Goal: Task Accomplishment & Management: Use online tool/utility

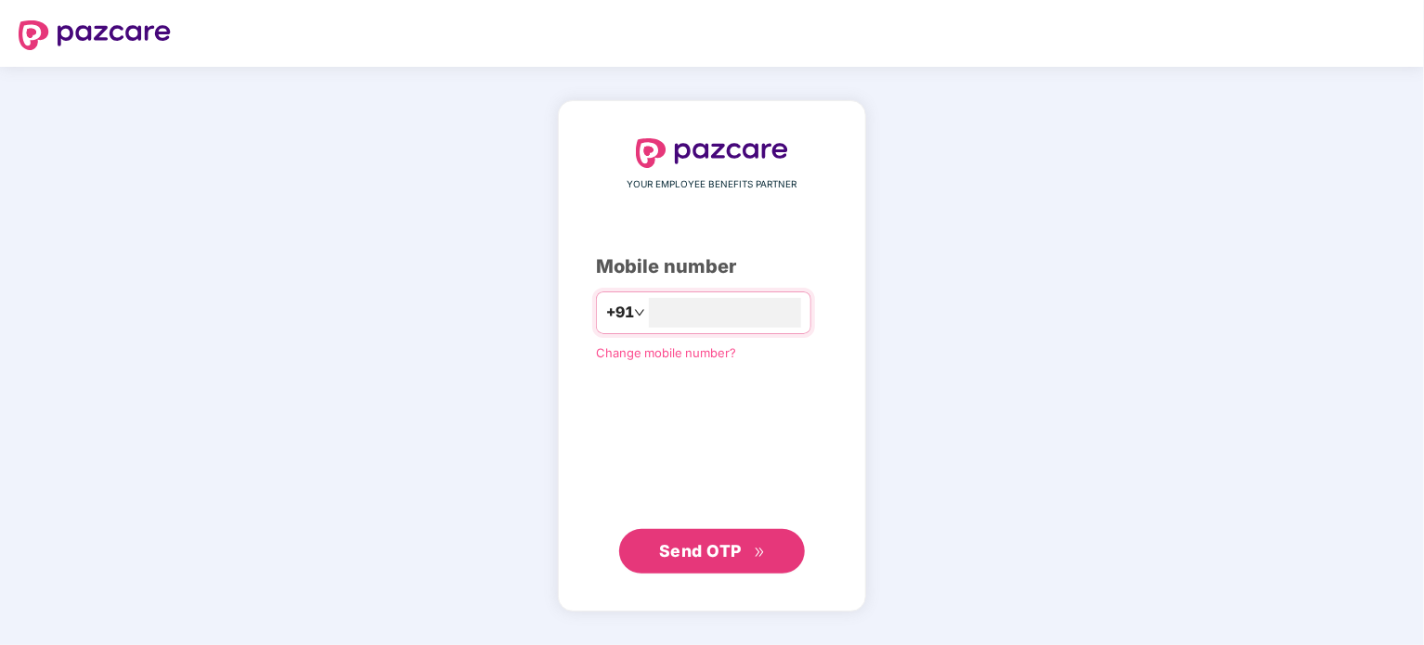
type input "**********"
click at [720, 544] on span "Send OTP" at bounding box center [700, 550] width 83 height 19
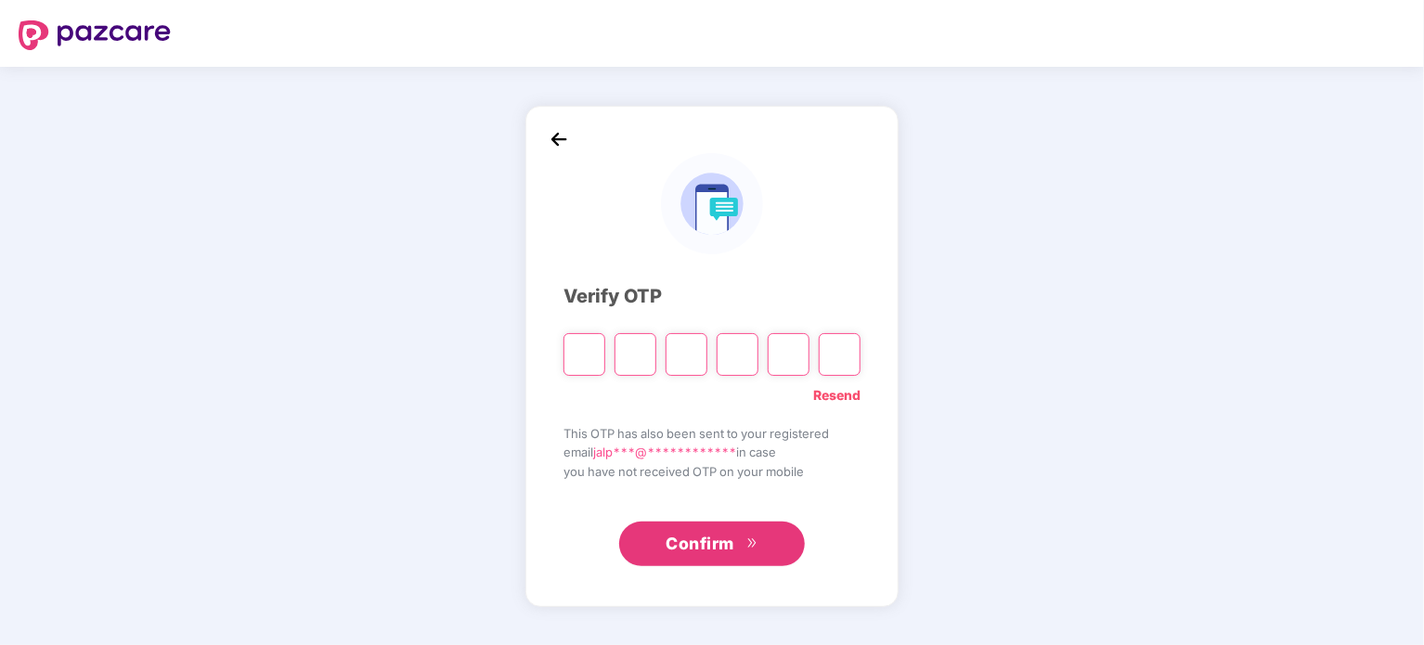
type input "*"
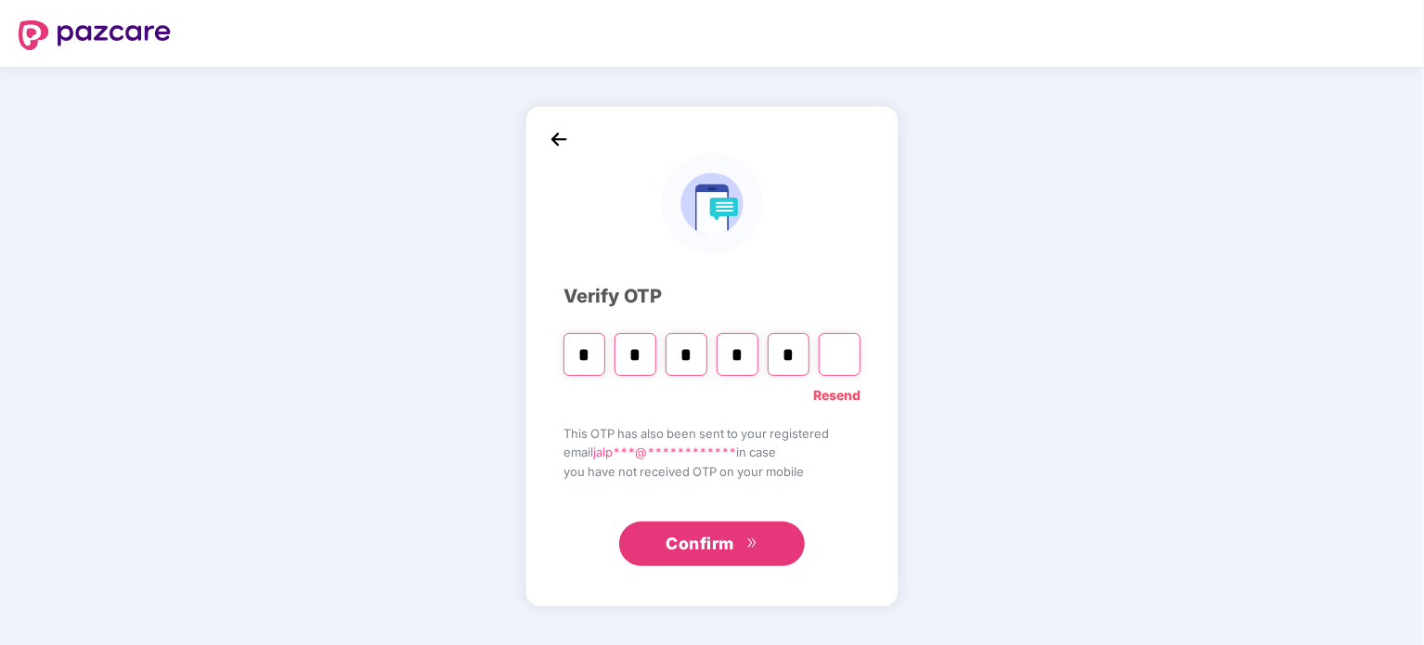
type input "*"
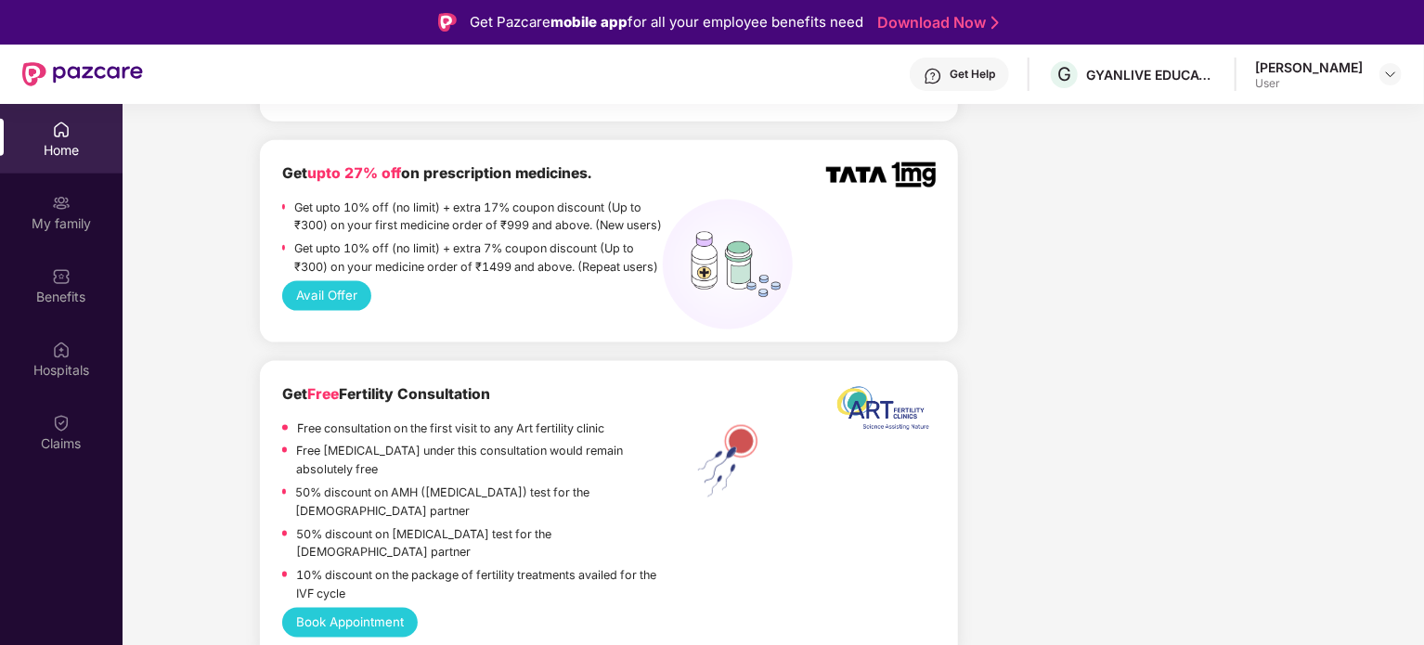
scroll to position [1207, 0]
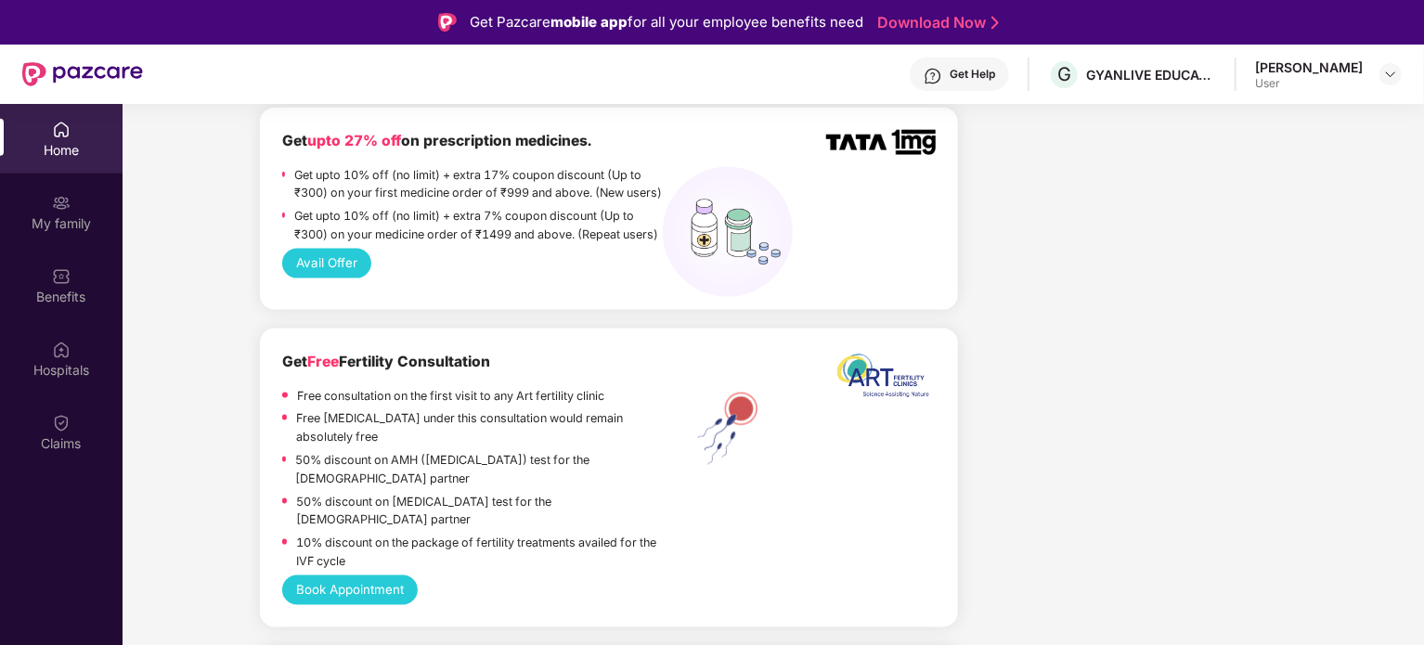
click at [348, 278] on button "Avail Offer" at bounding box center [327, 264] width 90 height 30
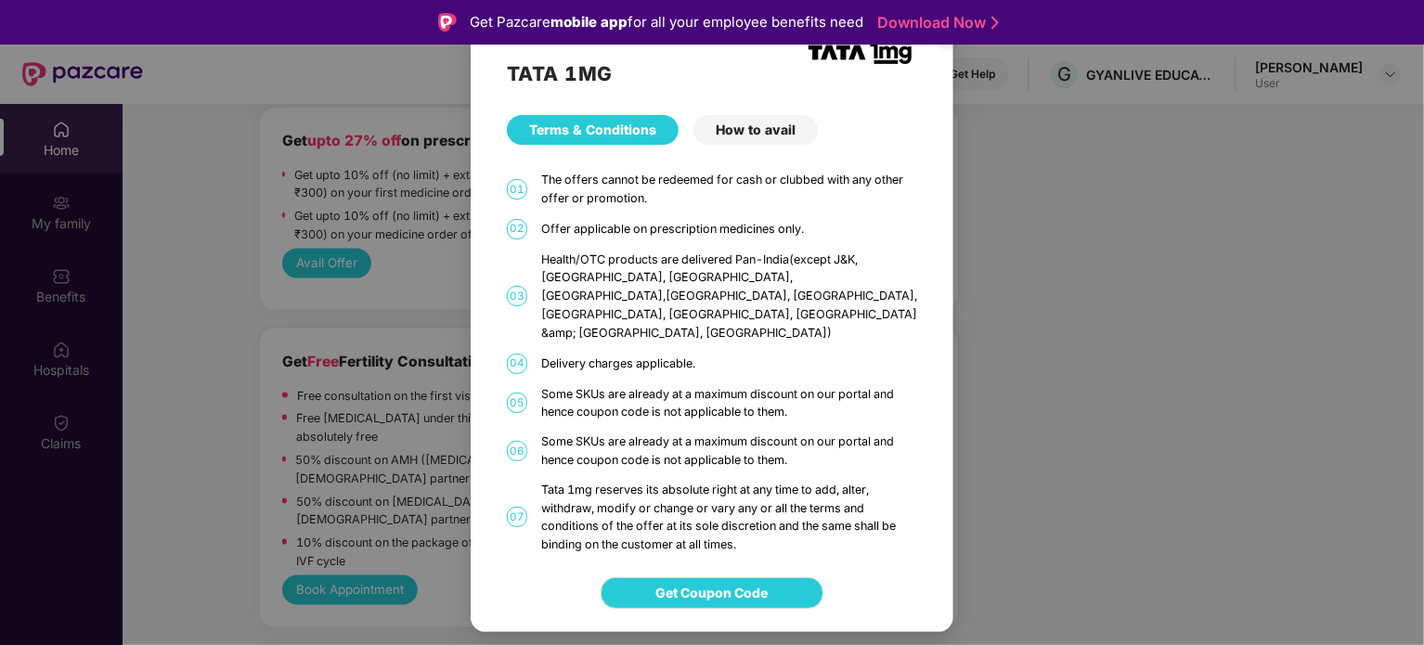
click at [763, 145] on div "How to avail" at bounding box center [755, 130] width 124 height 30
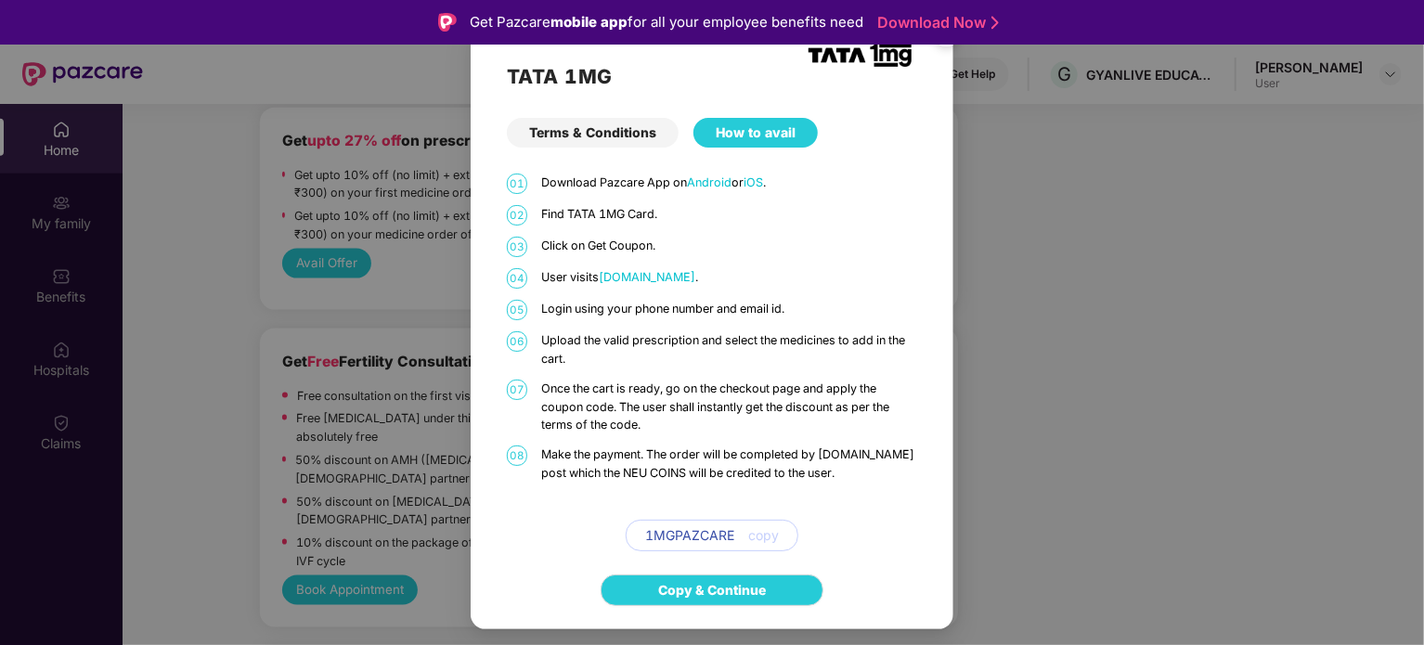
click at [215, 125] on div "TATA 1MG Terms & Conditions How to avail 01 Download Pazcare App on Android or …" at bounding box center [712, 322] width 1424 height 645
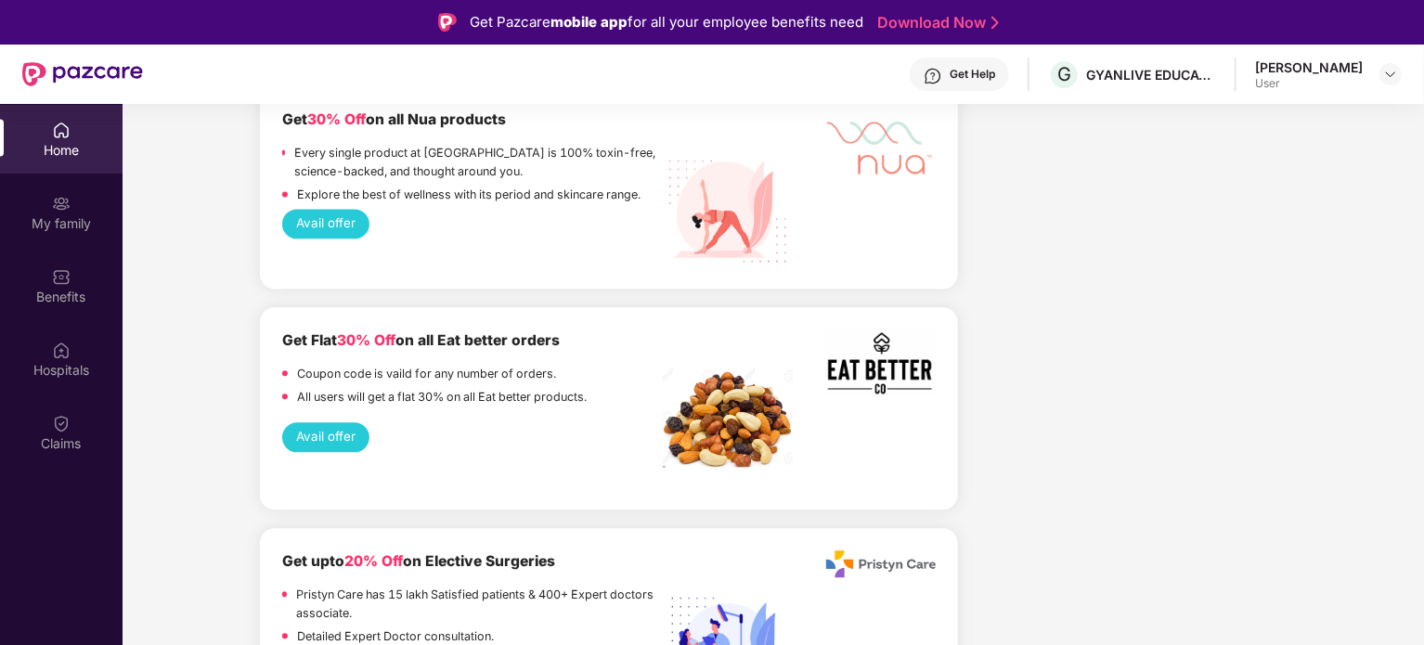
scroll to position [2135, 0]
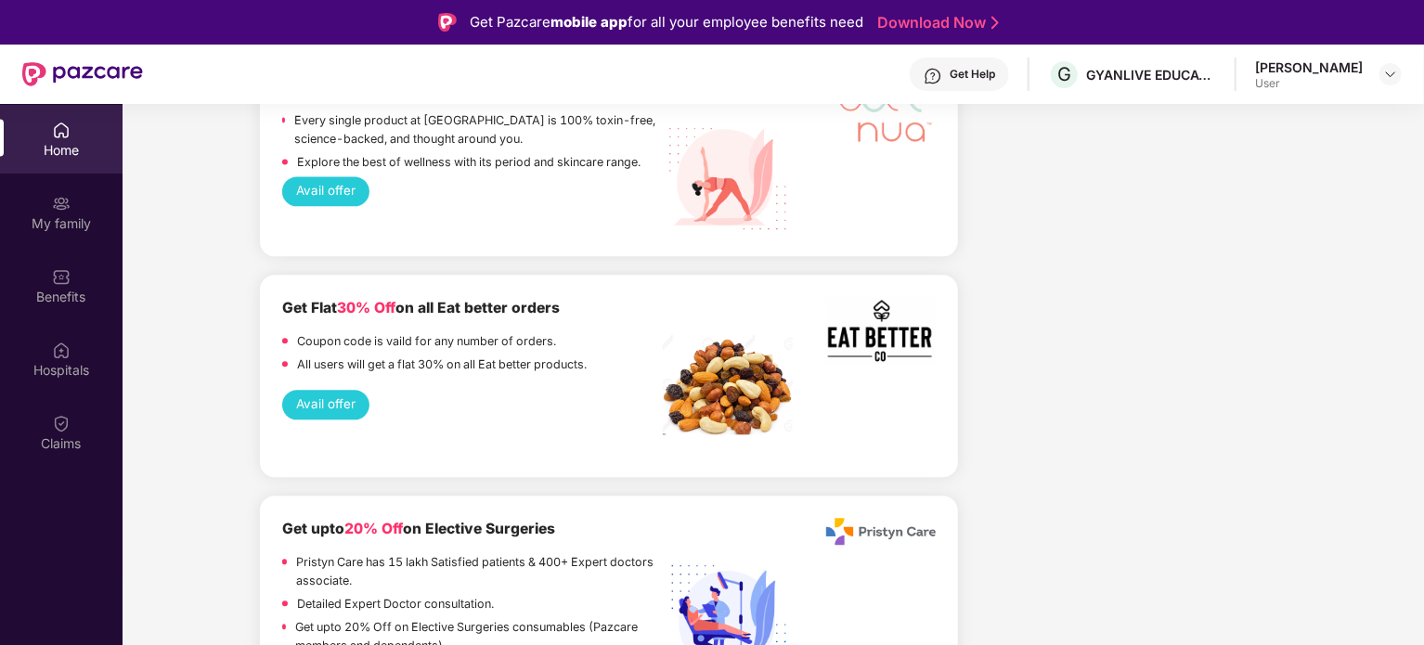
click at [304, 404] on button "Avail offer" at bounding box center [326, 405] width 88 height 30
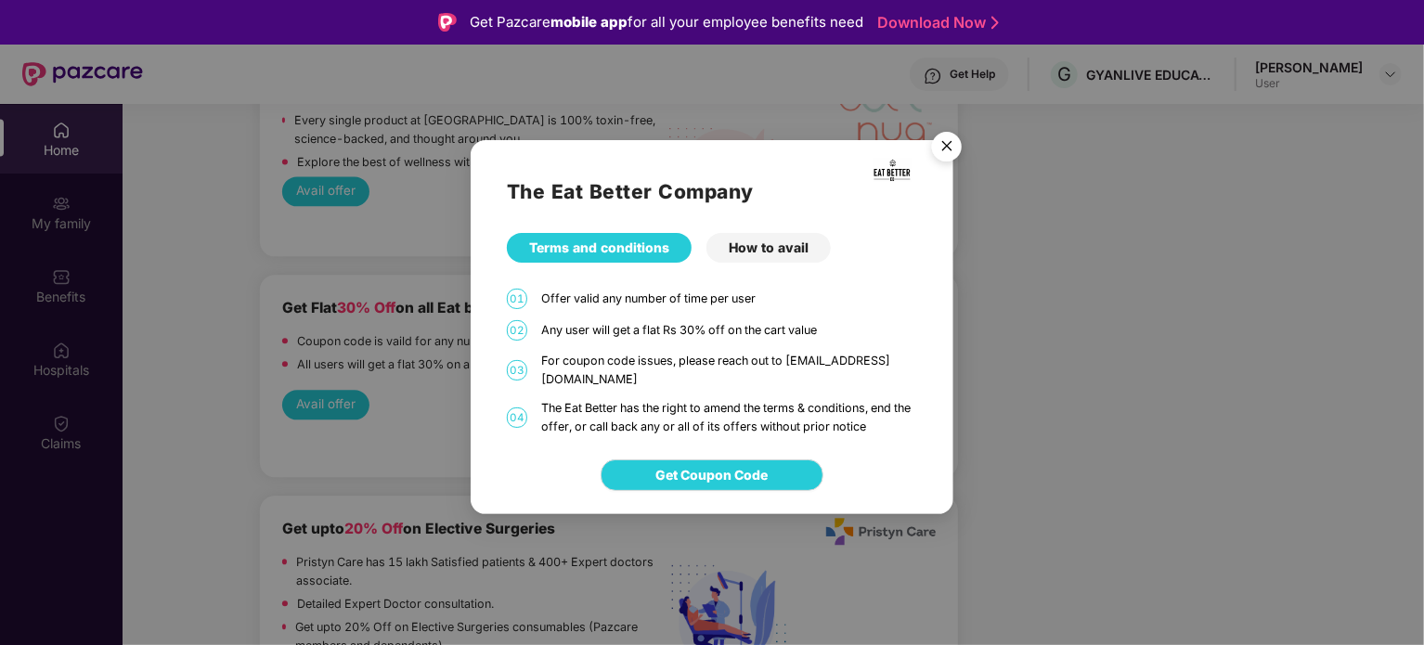
click at [769, 255] on div "How to avail" at bounding box center [768, 248] width 124 height 30
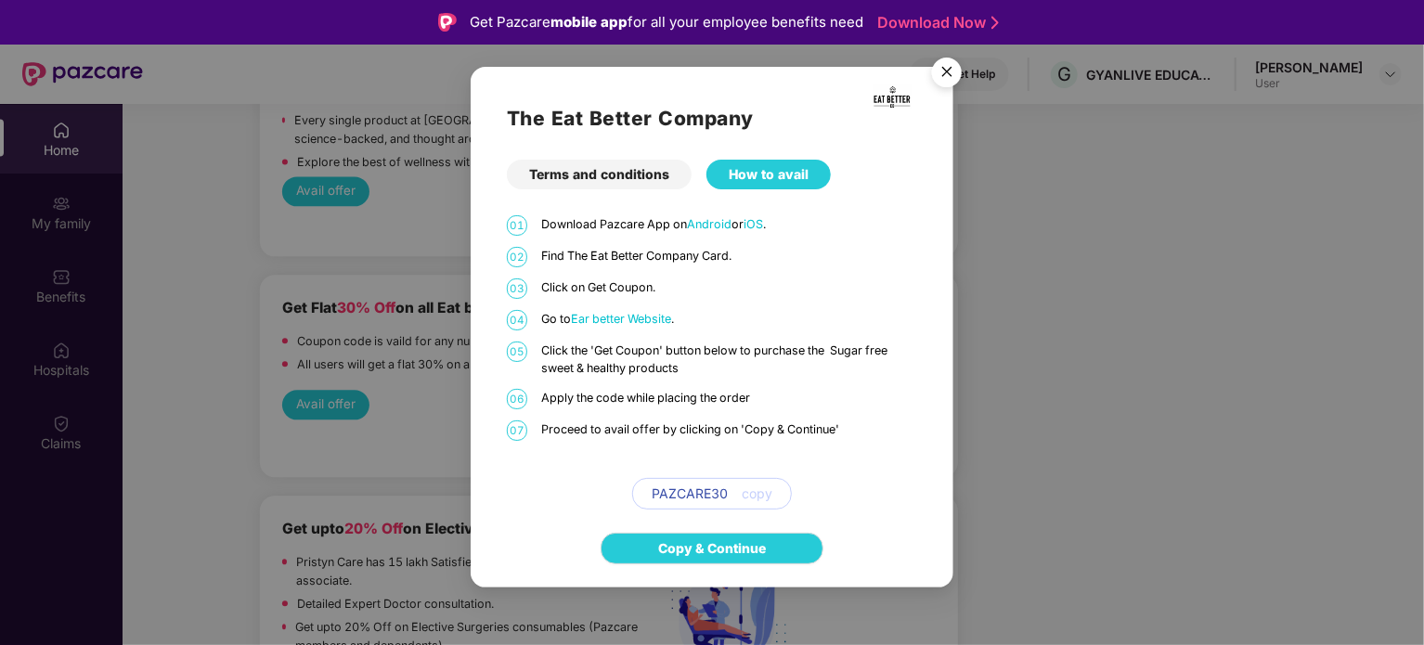
click at [628, 318] on span "Ear better Website" at bounding box center [621, 319] width 100 height 14
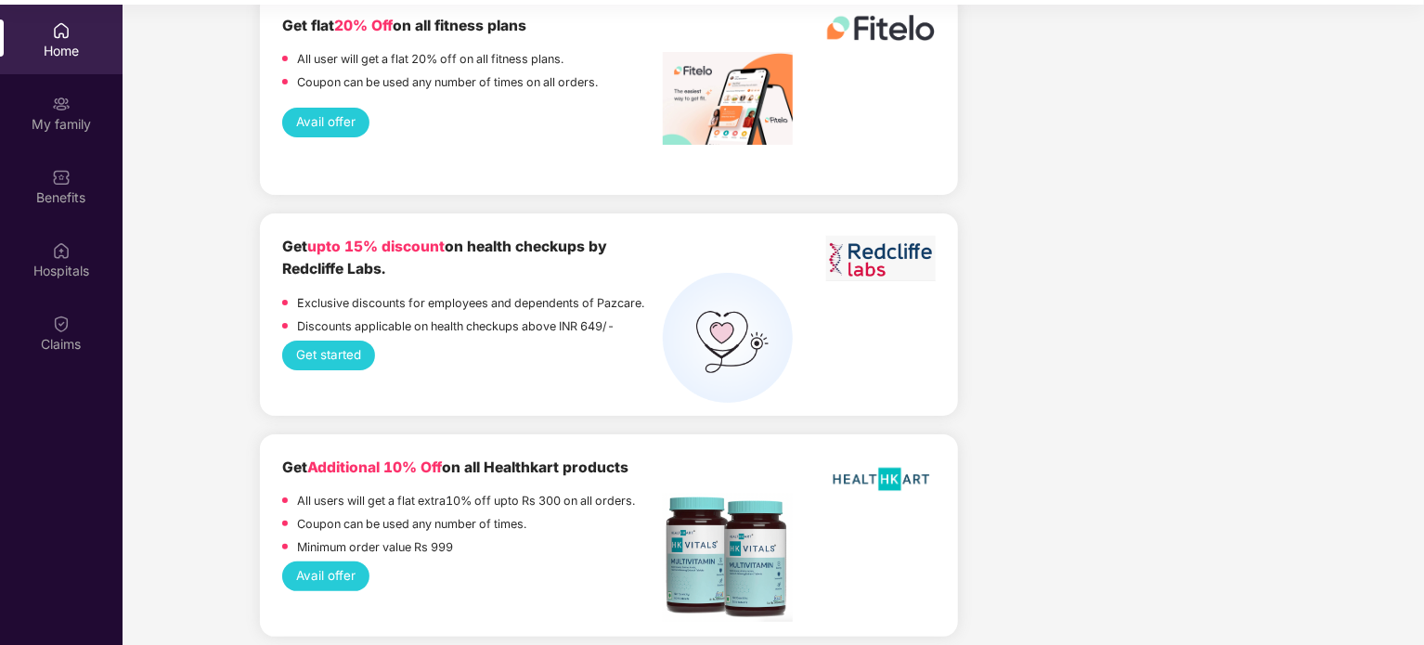
scroll to position [104, 0]
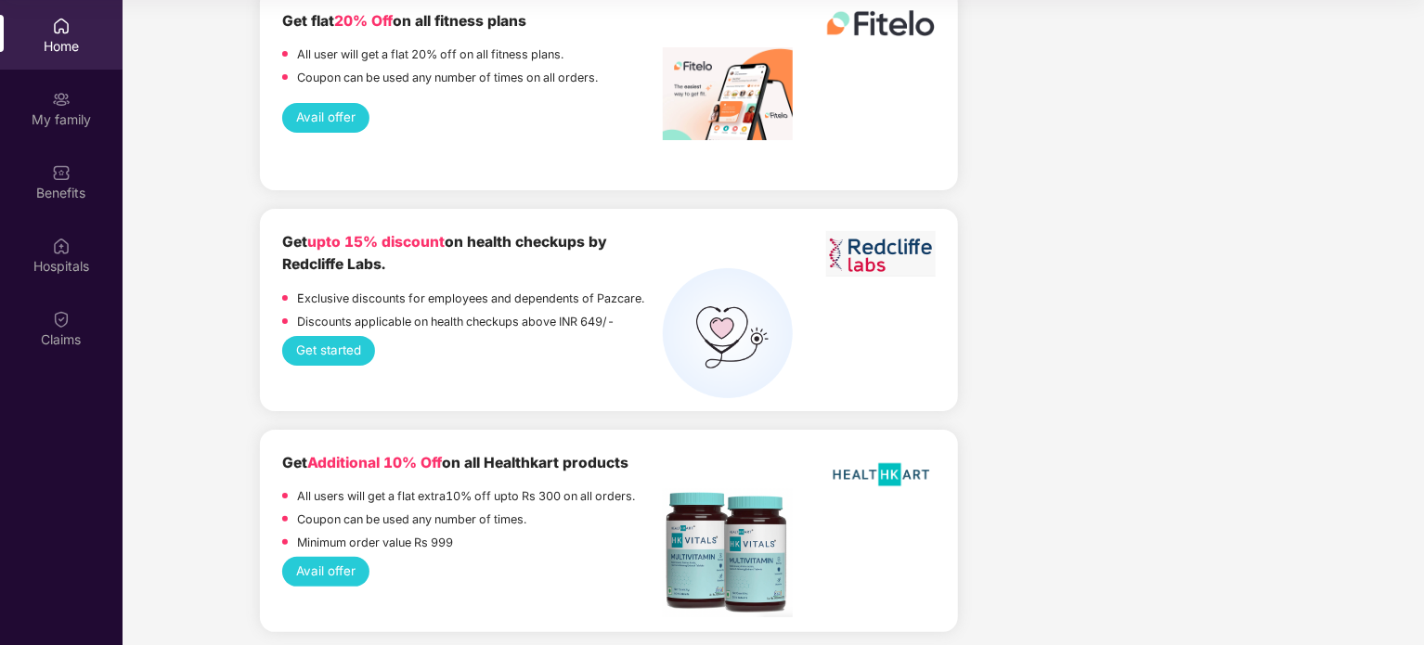
click at [336, 342] on button "Get started" at bounding box center [329, 351] width 94 height 30
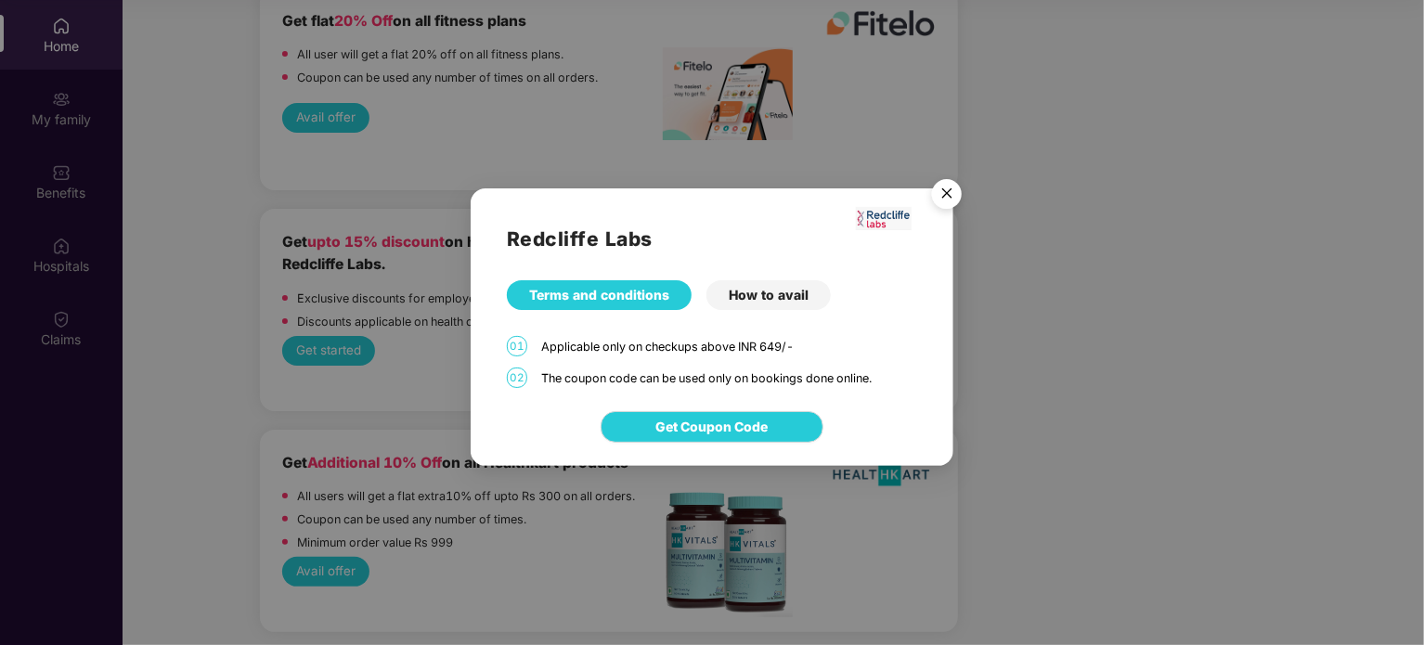
click at [789, 298] on div "How to avail" at bounding box center [768, 295] width 124 height 30
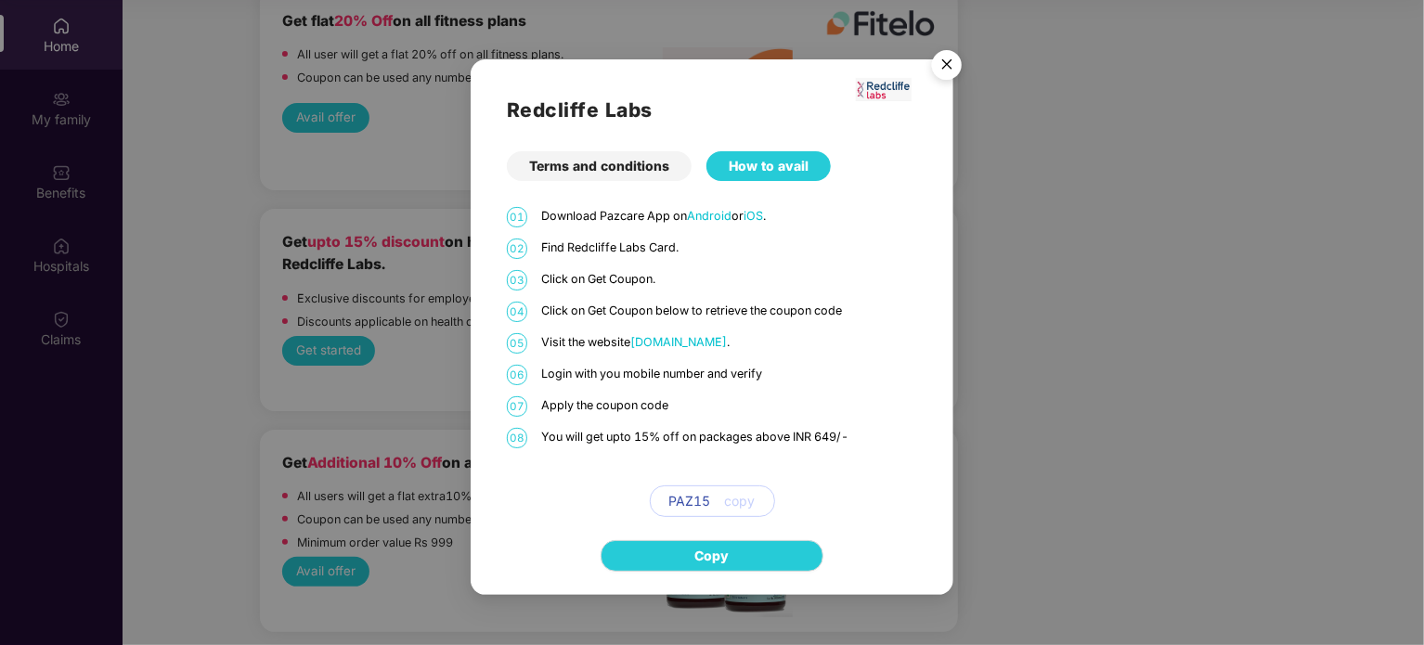
click at [949, 62] on img "Close" at bounding box center [947, 68] width 52 height 52
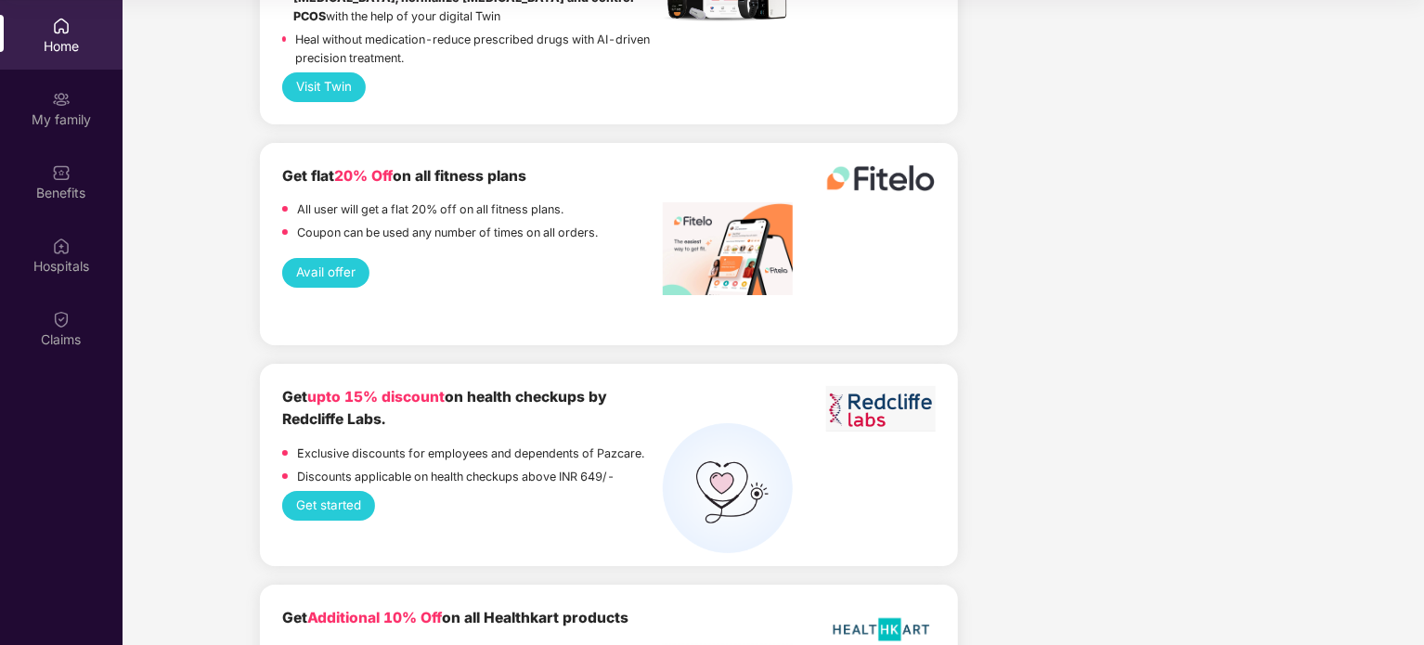
scroll to position [3505, 0]
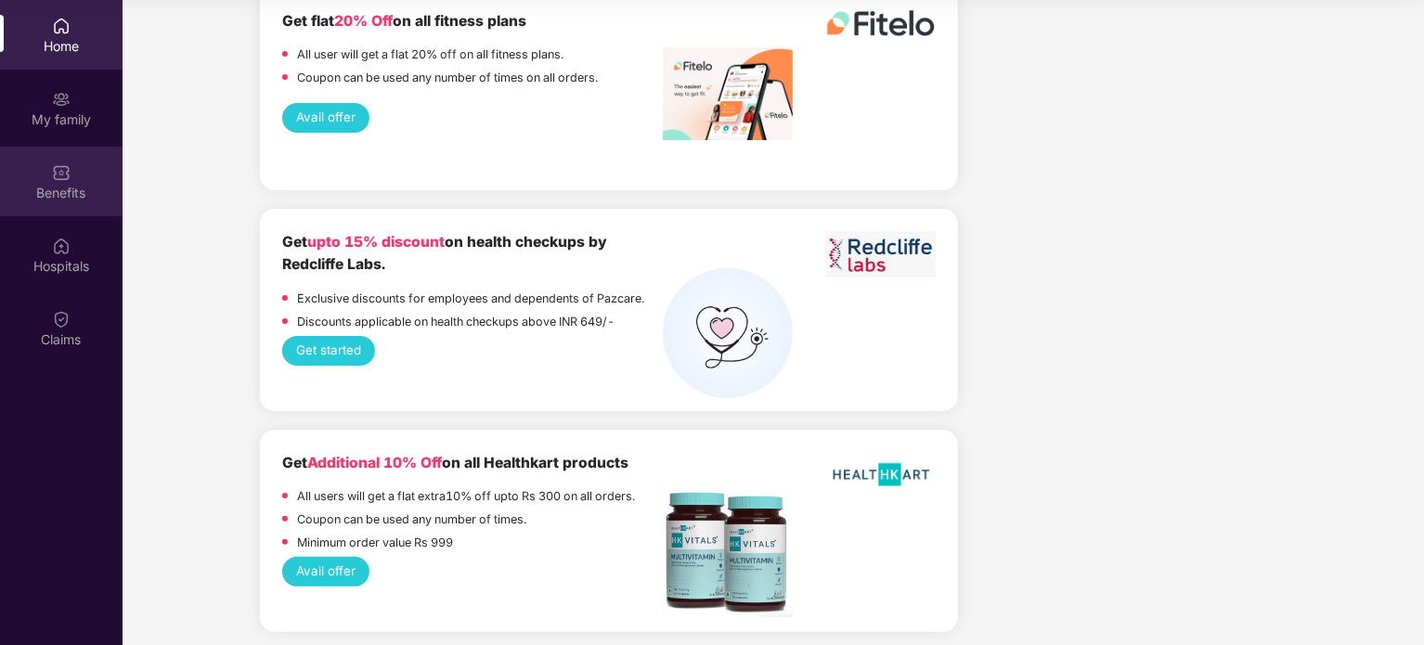
click at [76, 184] on div "Benefits" at bounding box center [61, 193] width 123 height 19
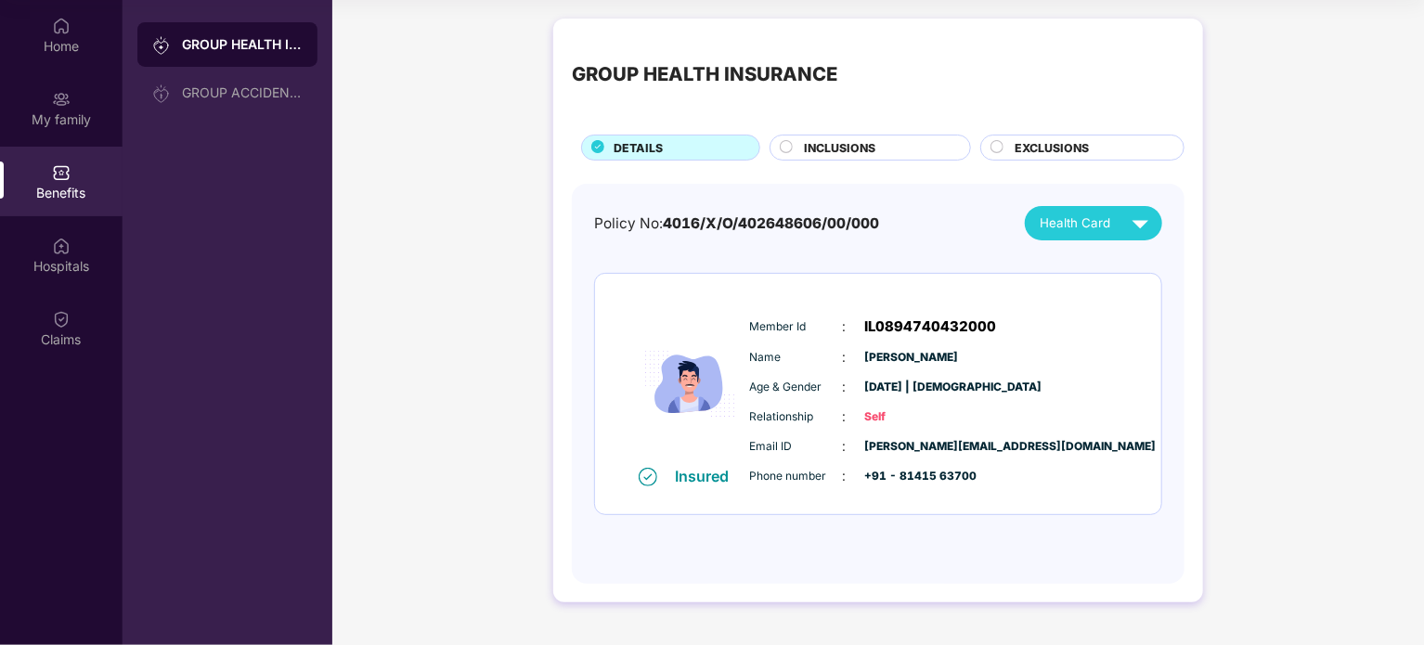
click at [786, 145] on circle at bounding box center [787, 147] width 12 height 12
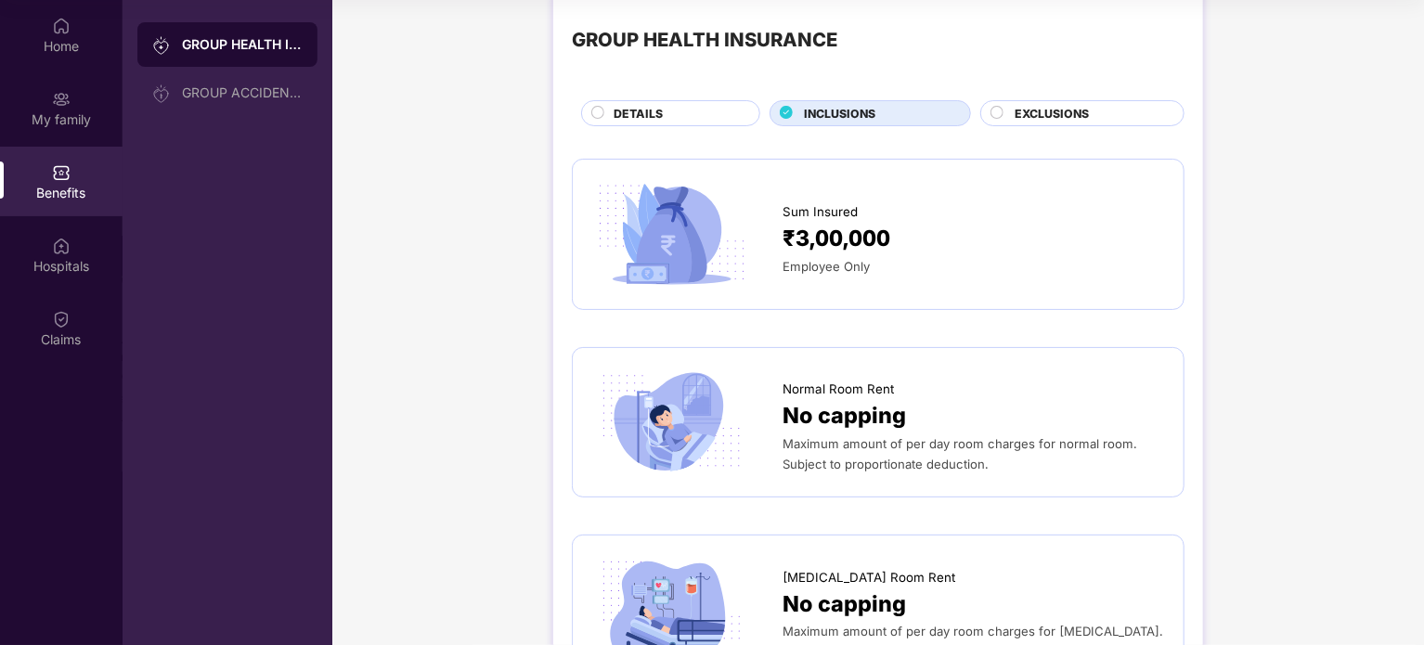
scroll to position [93, 0]
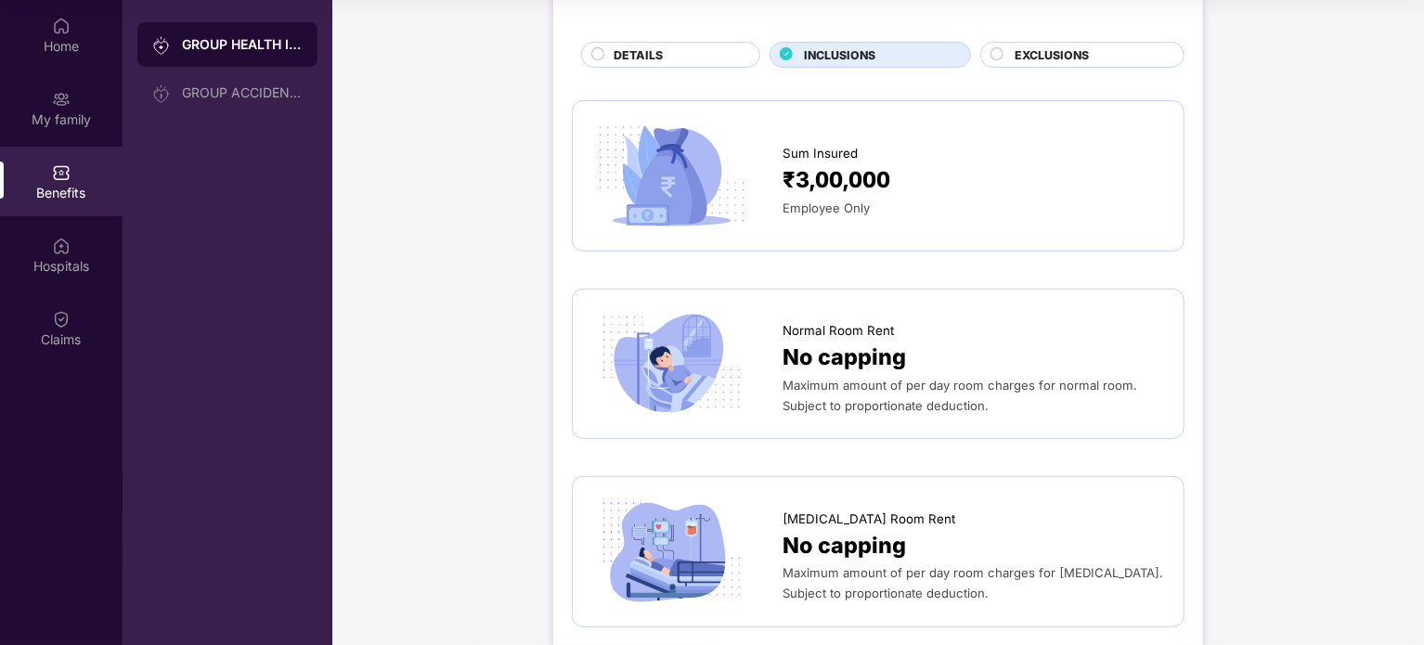
click at [993, 57] on circle at bounding box center [997, 54] width 12 height 12
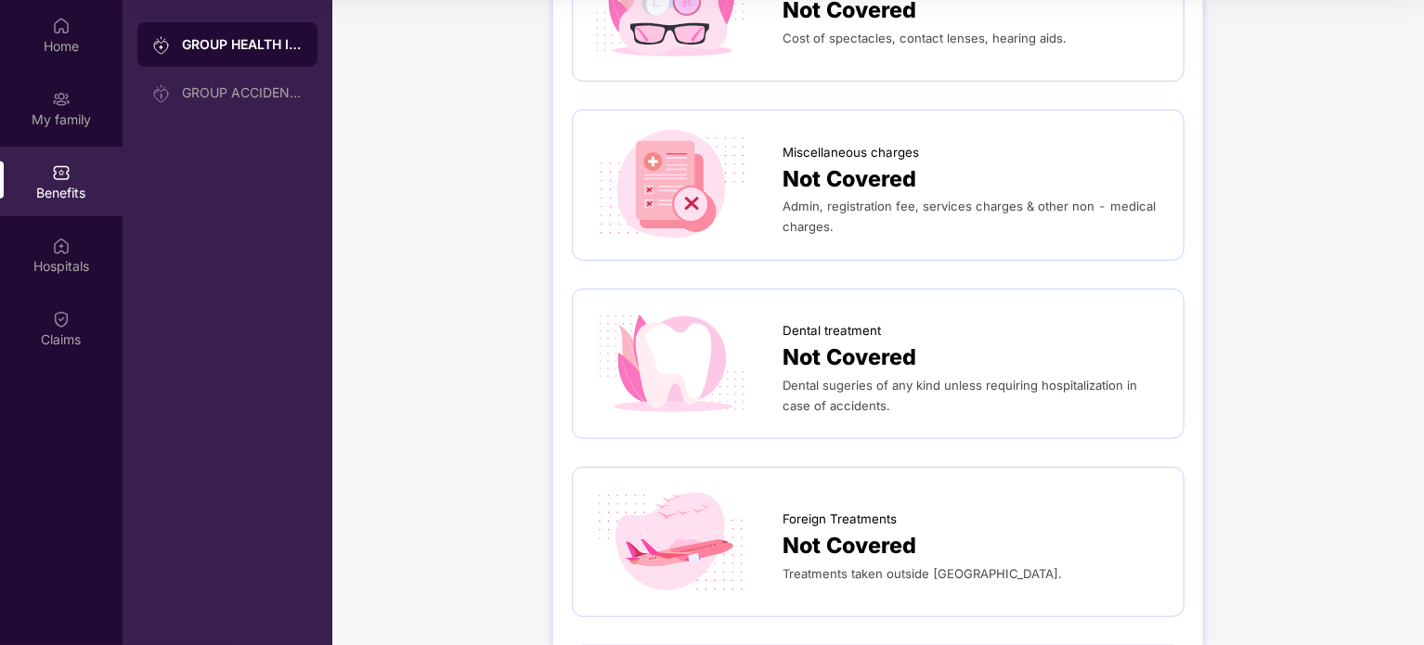
scroll to position [190, 0]
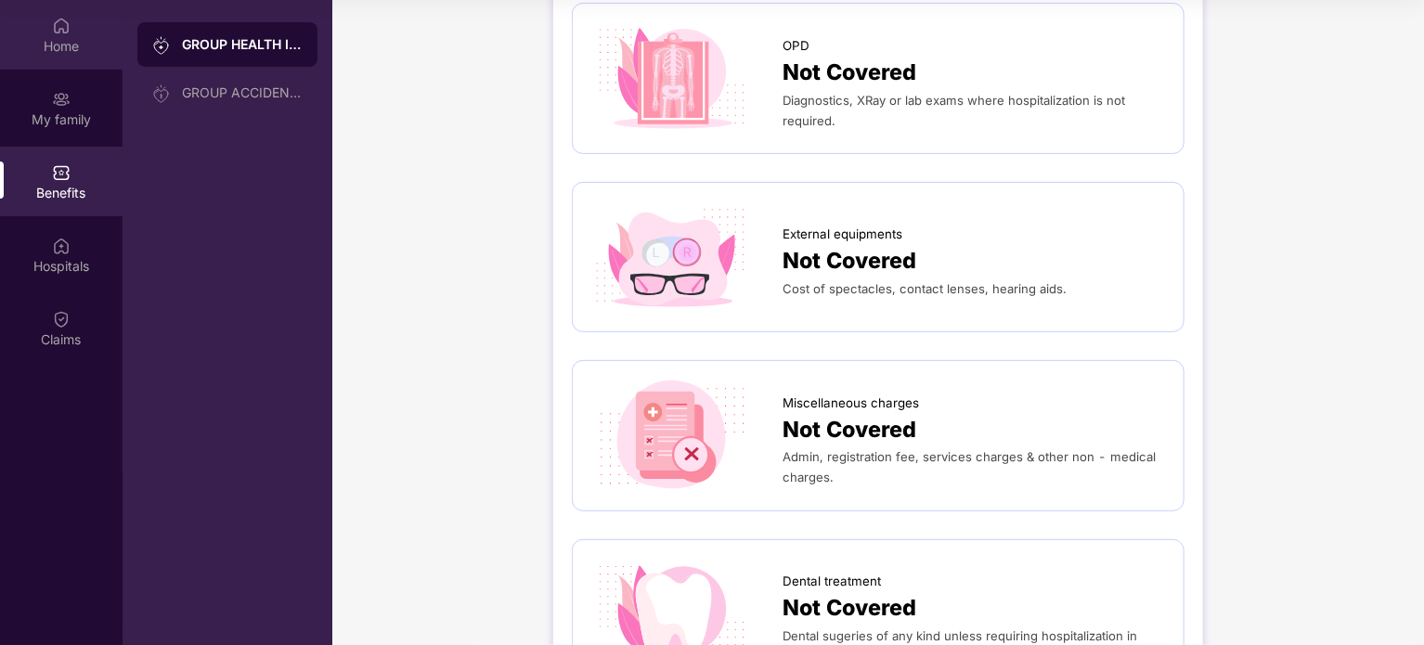
click at [51, 45] on div "Home" at bounding box center [61, 46] width 123 height 19
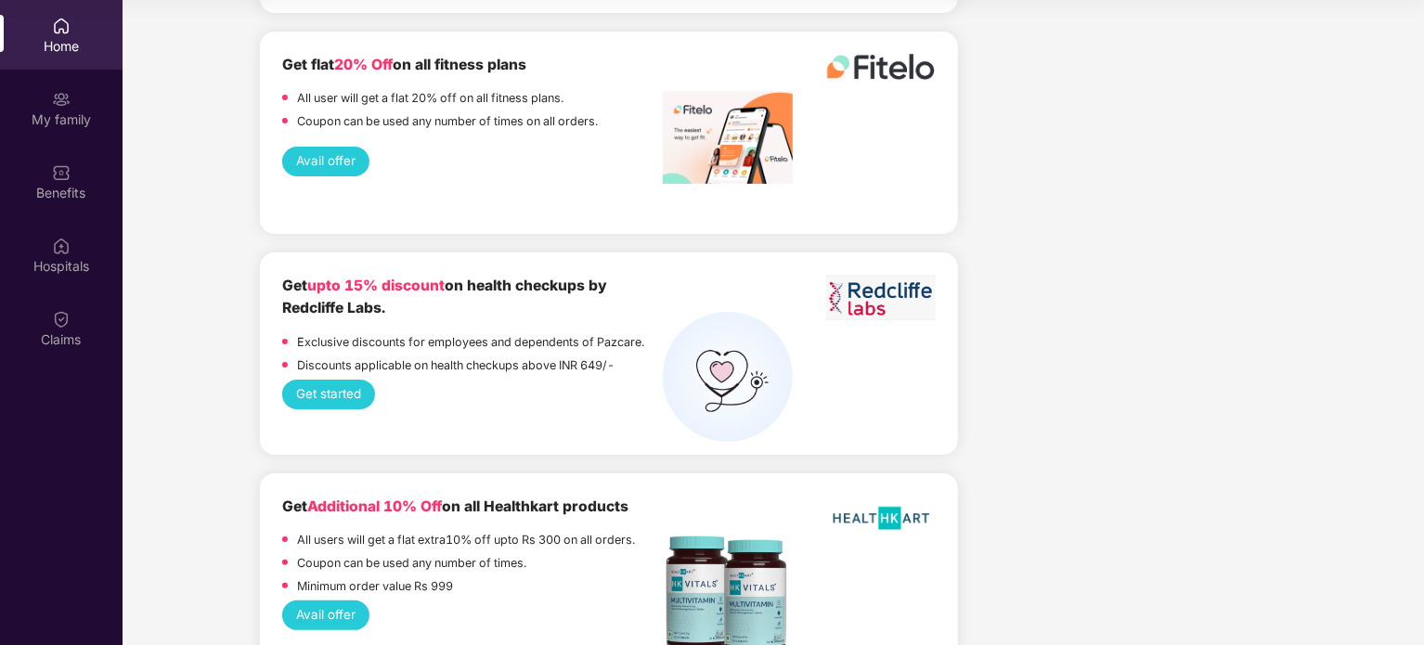
scroll to position [3505, 0]
